Goal: Navigation & Orientation: Find specific page/section

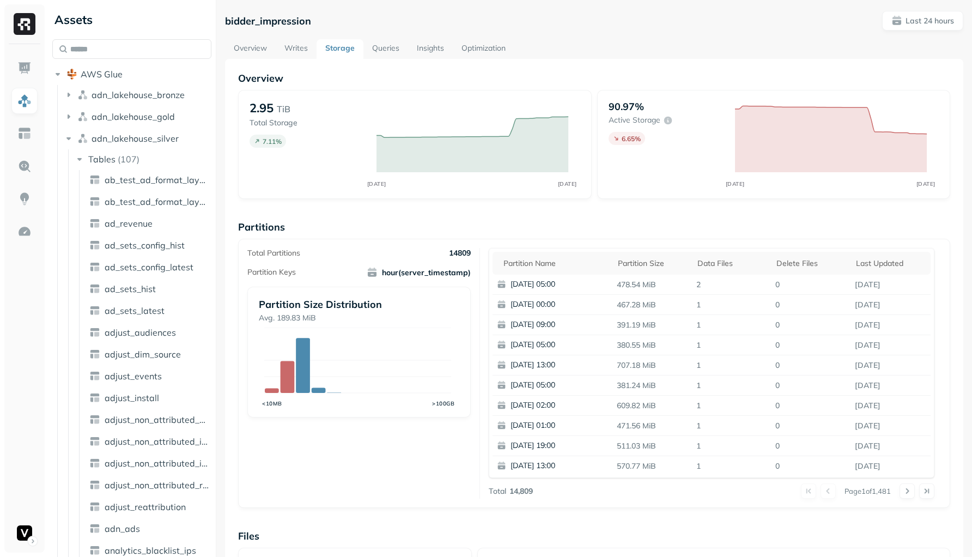
scroll to position [594, 0]
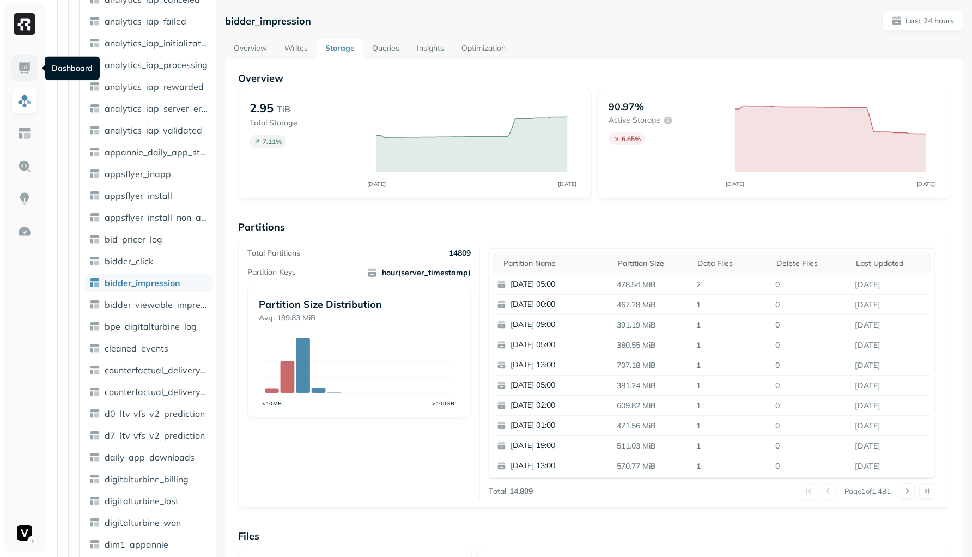
click at [28, 67] on img at bounding box center [24, 68] width 14 height 14
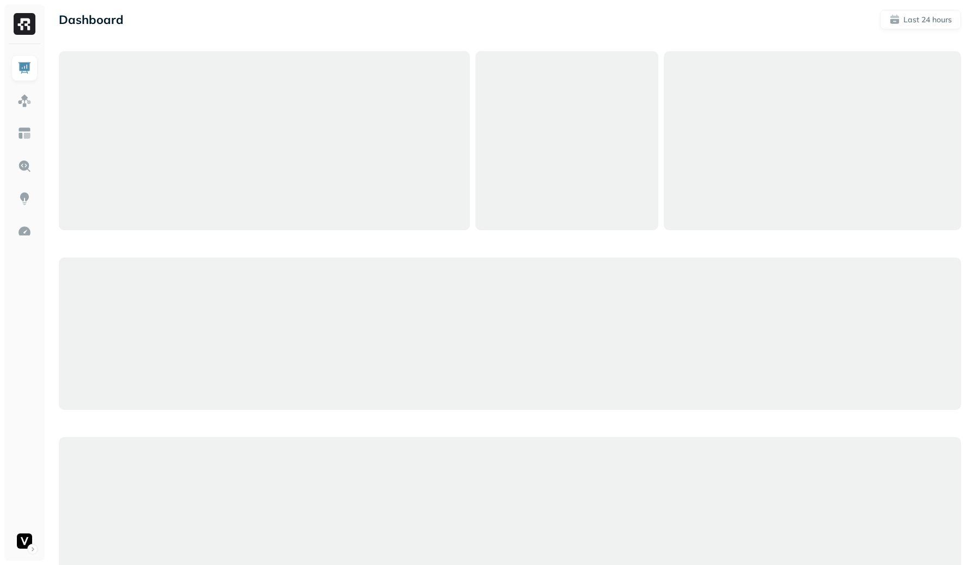
scroll to position [3, 0]
